Goal: Information Seeking & Learning: Learn about a topic

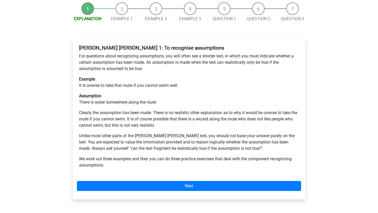
scroll to position [72, 0]
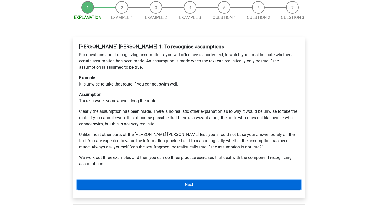
click at [126, 180] on link "Next" at bounding box center [189, 185] width 224 height 10
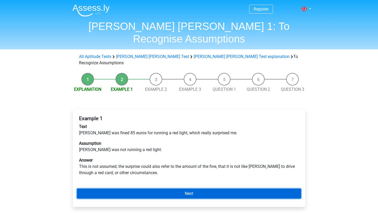
click at [124, 189] on link "Next" at bounding box center [189, 194] width 224 height 10
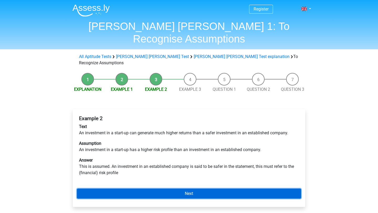
click at [128, 189] on link "Next" at bounding box center [189, 194] width 224 height 10
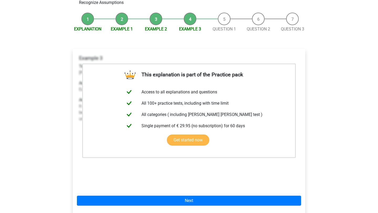
scroll to position [65, 0]
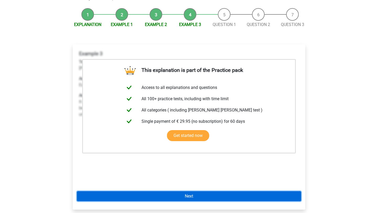
click at [128, 191] on link "Next" at bounding box center [189, 196] width 224 height 10
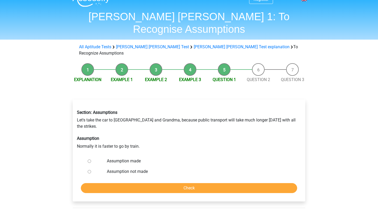
scroll to position [13, 0]
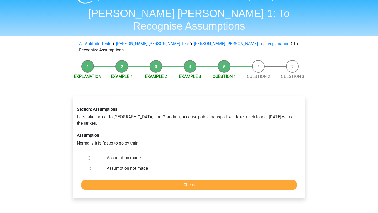
click at [123, 155] on label "Assumption made" at bounding box center [197, 158] width 181 height 6
click at [91, 156] on input "Assumption made" at bounding box center [89, 157] width 3 height 3
radio input "true"
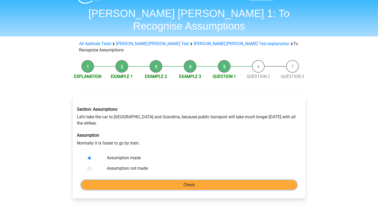
click at [122, 180] on input "Check" at bounding box center [189, 185] width 216 height 10
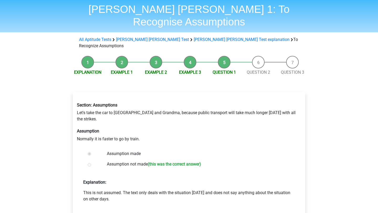
scroll to position [18, 0]
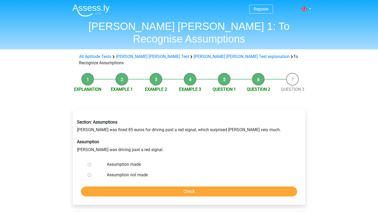
scroll to position [4, 0]
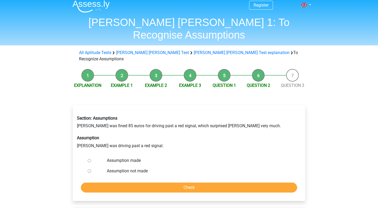
click at [123, 168] on label "Assumption not made" at bounding box center [197, 171] width 181 height 6
click at [91, 169] on input "Assumption not made" at bounding box center [89, 170] width 3 height 3
radio input "true"
click at [122, 183] on input "Check" at bounding box center [189, 188] width 216 height 10
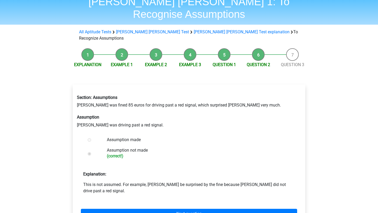
scroll to position [26, 0]
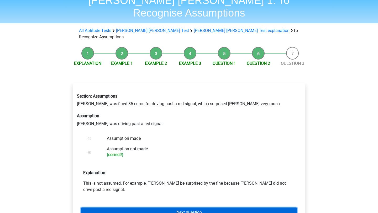
click at [116, 207] on link "Next question" at bounding box center [189, 212] width 216 height 10
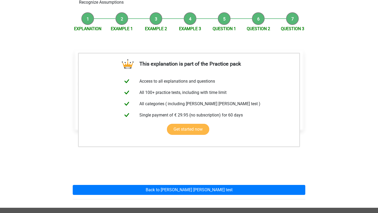
scroll to position [61, 0]
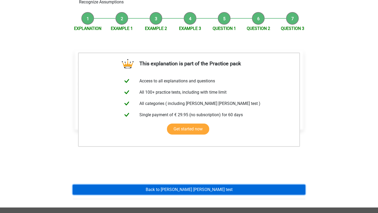
click at [147, 185] on link "Back to watson glaser test" at bounding box center [189, 190] width 232 height 10
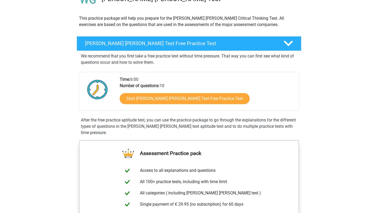
scroll to position [51, 0]
